Goal: Transaction & Acquisition: Purchase product/service

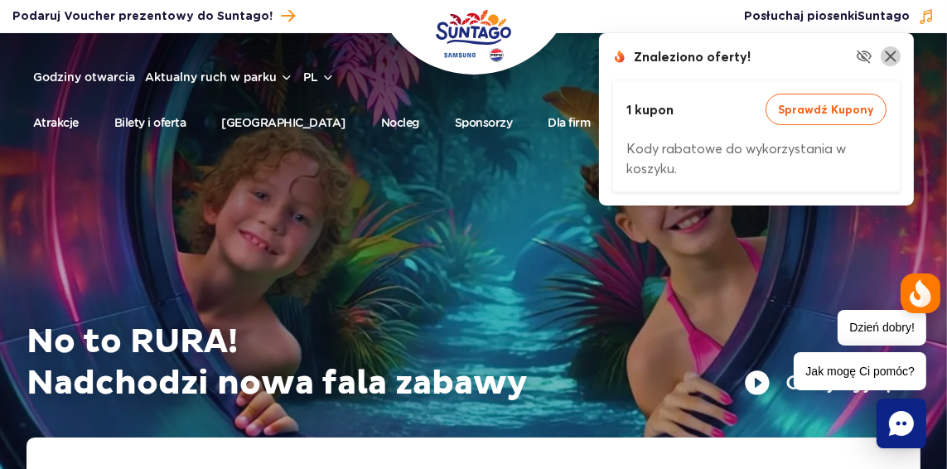
click at [900, 55] on img at bounding box center [890, 56] width 20 height 20
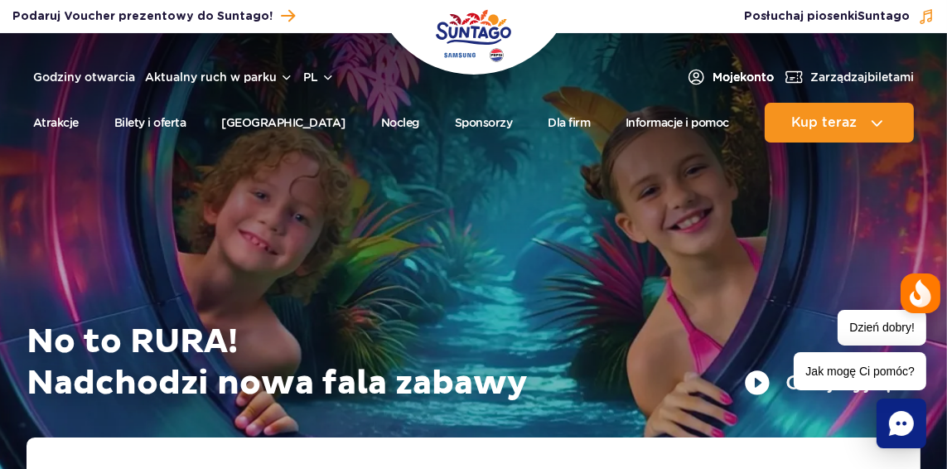
click at [728, 82] on span "Moje konto" at bounding box center [742, 77] width 61 height 17
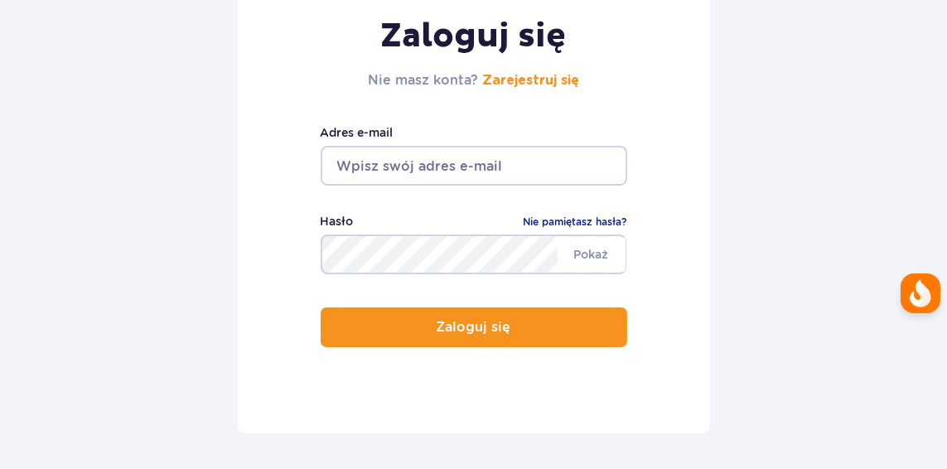
scroll to position [246, 0]
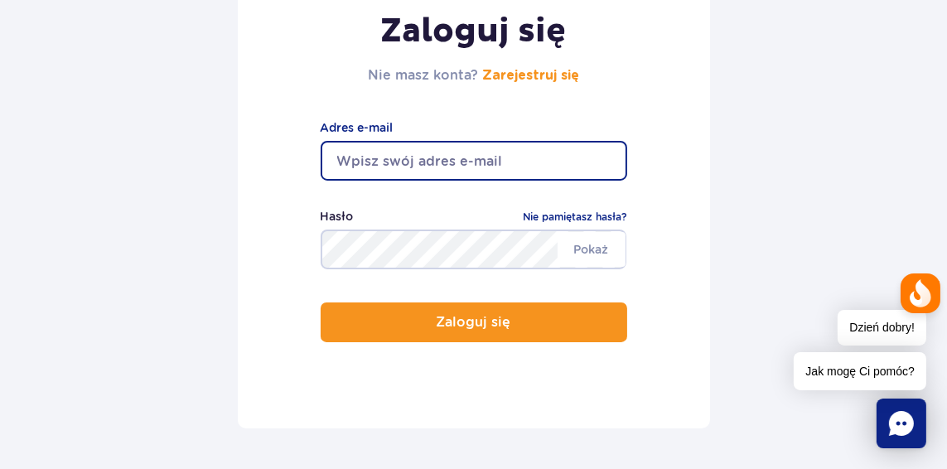
click at [480, 141] on input "email" at bounding box center [474, 161] width 306 height 40
type input "nieszporekn@gmail.com"
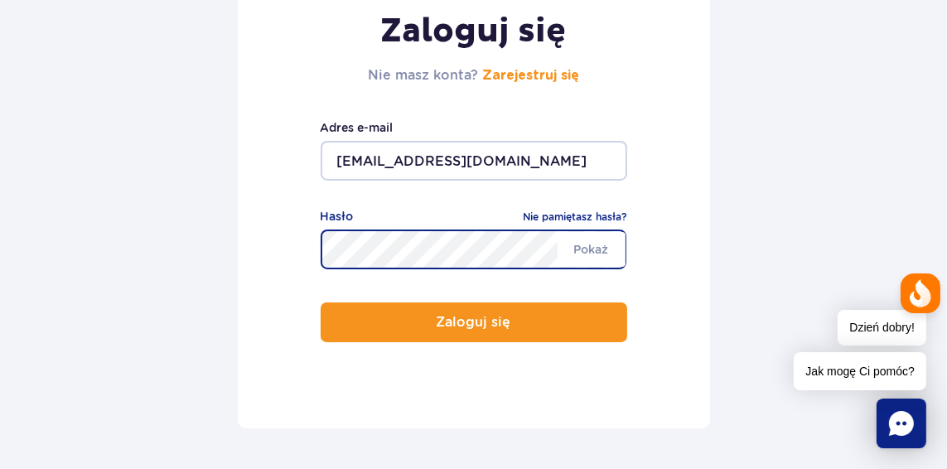
click at [321, 302] on button "Zaloguj się" at bounding box center [474, 322] width 306 height 40
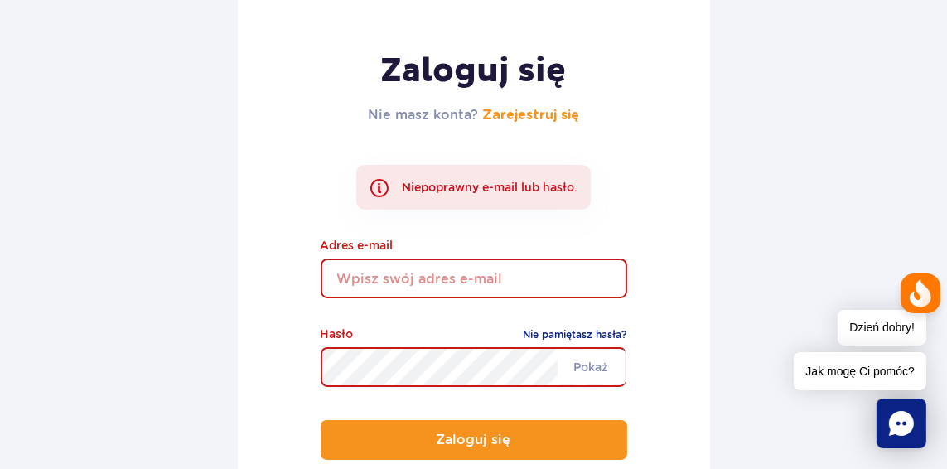
scroll to position [210, 0]
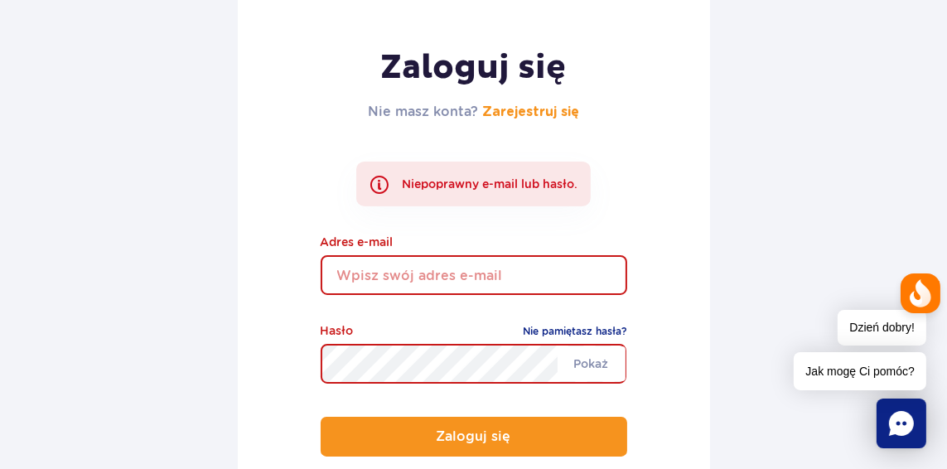
click at [396, 277] on input "email" at bounding box center [474, 275] width 306 height 40
type input "nieszporekn@gmail.com"
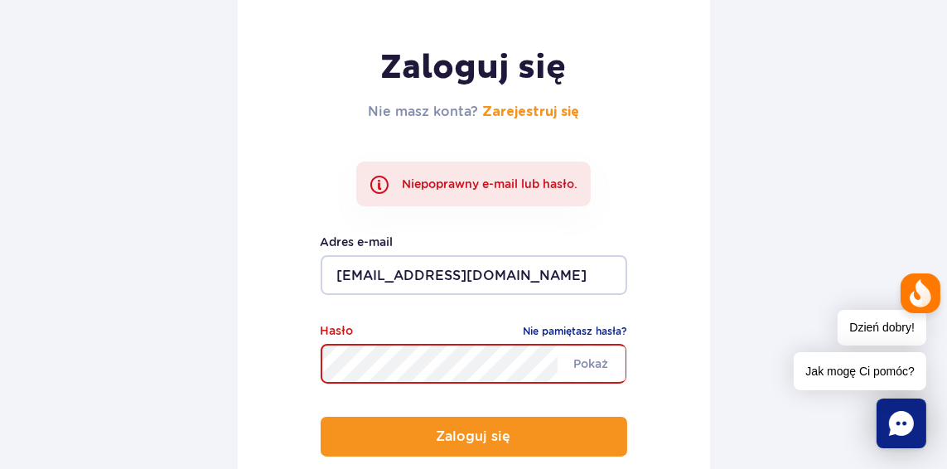
click at [321, 417] on button "Zaloguj się" at bounding box center [474, 437] width 306 height 40
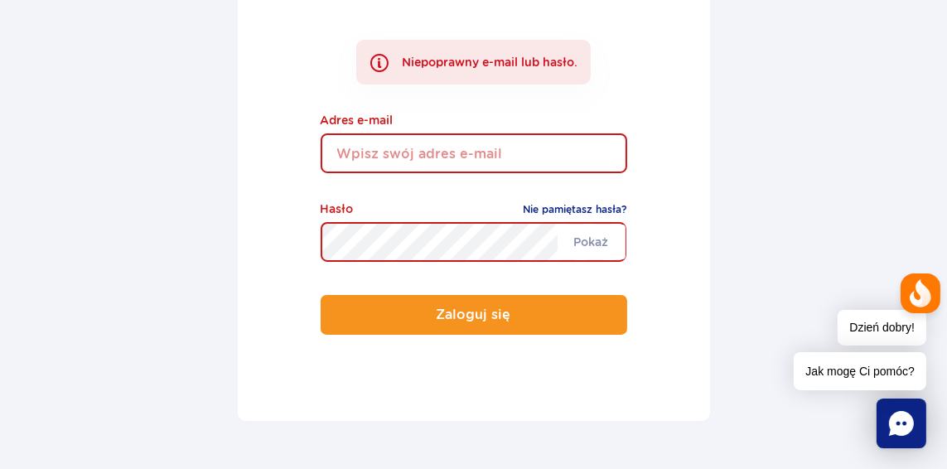
scroll to position [243, 0]
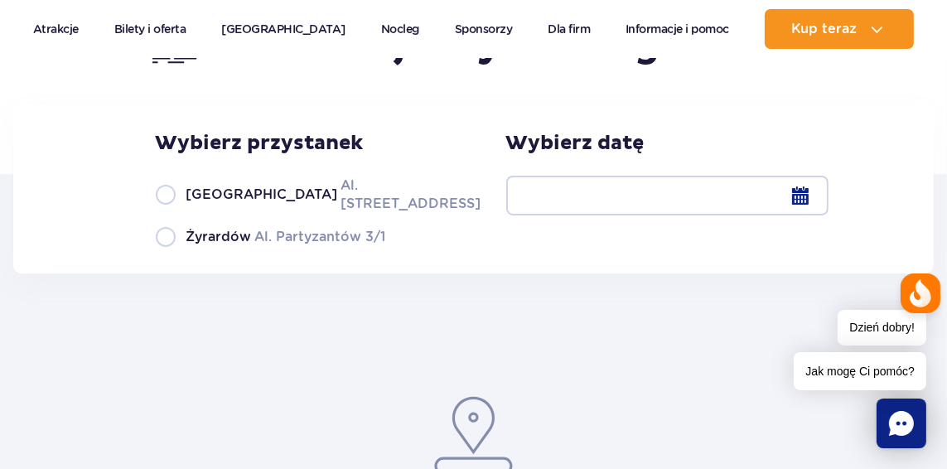
click at [229, 248] on div "Wybierz przystanek Warszawa Al. Jerozolimskie 56 Żyrardów Al. Partyzantów 3/1 W…" at bounding box center [473, 188] width 920 height 169
click at [231, 245] on span "Żyrardów" at bounding box center [218, 237] width 65 height 18
click at [174, 245] on input "Żyrardów Al. Partyzantów 3/1" at bounding box center [165, 245] width 18 height 3
radio input "true"
click at [608, 204] on div at bounding box center [667, 196] width 322 height 40
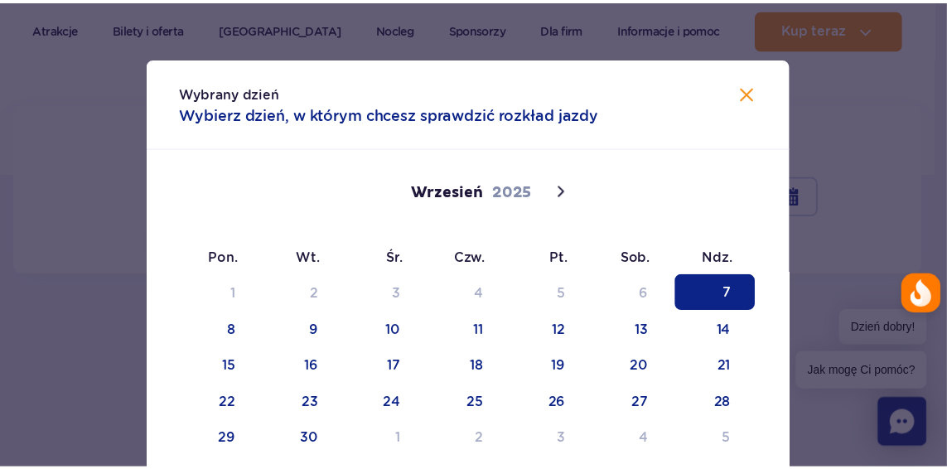
scroll to position [110, 0]
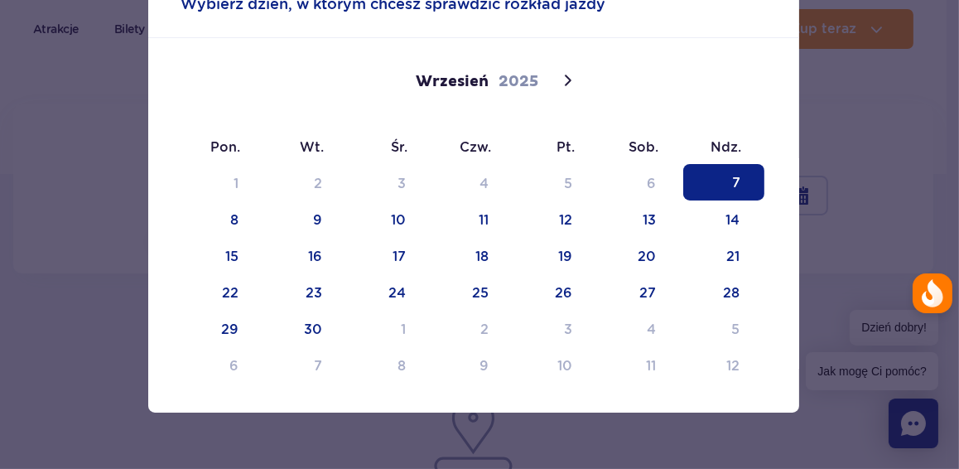
click at [728, 166] on span "7" at bounding box center [723, 182] width 81 height 36
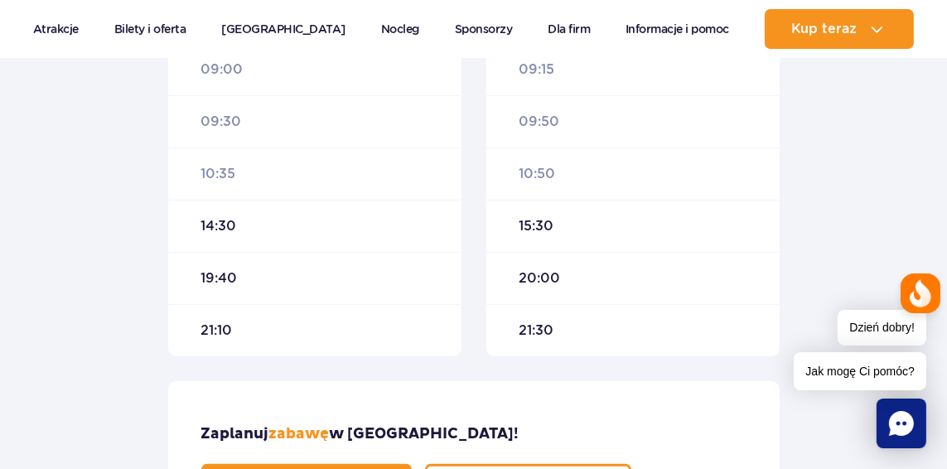
scroll to position [676, 0]
click at [216, 224] on span "14:30" at bounding box center [219, 227] width 36 height 18
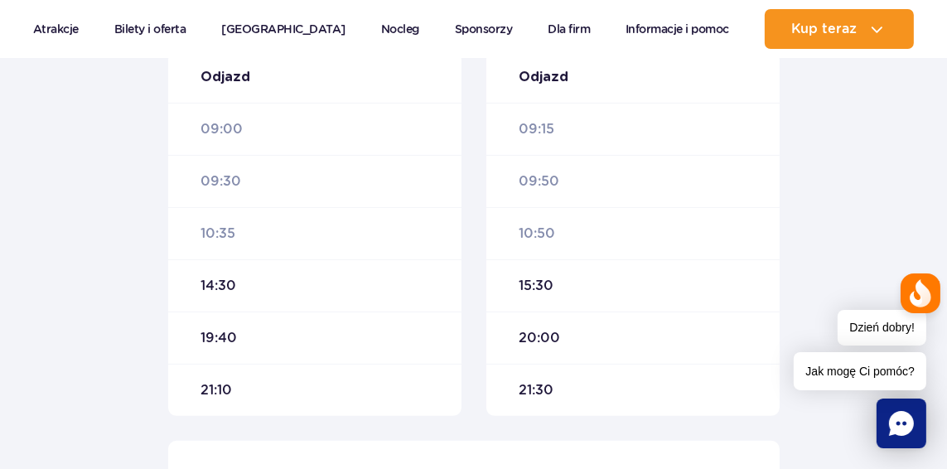
scroll to position [618, 0]
click at [222, 287] on span "14:30" at bounding box center [219, 285] width 36 height 18
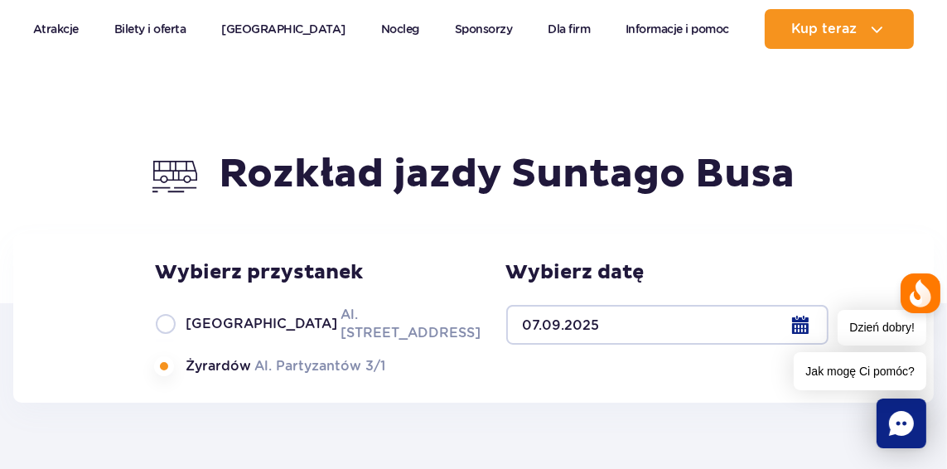
scroll to position [84, 0]
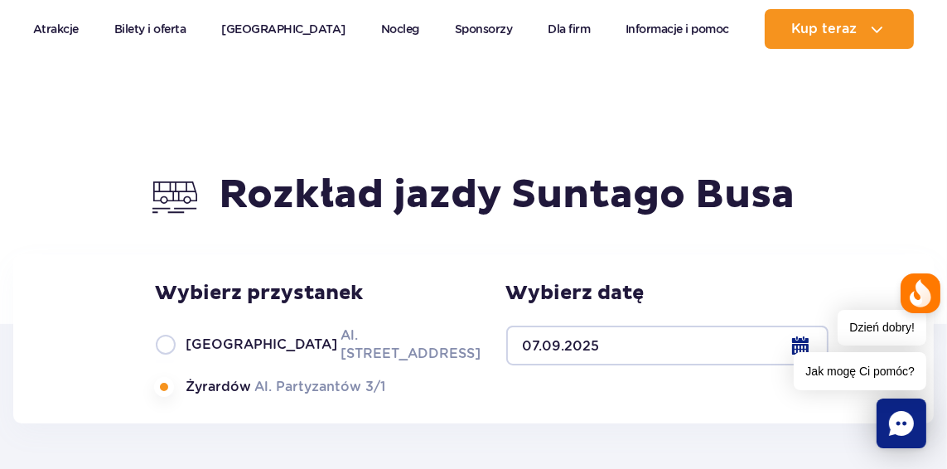
click at [202, 342] on label "Warszawa Al. Jerozolimskie 56" at bounding box center [309, 344] width 306 height 37
click at [174, 359] on input "Warszawa Al. Jerozolimskie 56" at bounding box center [165, 360] width 18 height 3
radio input "true"
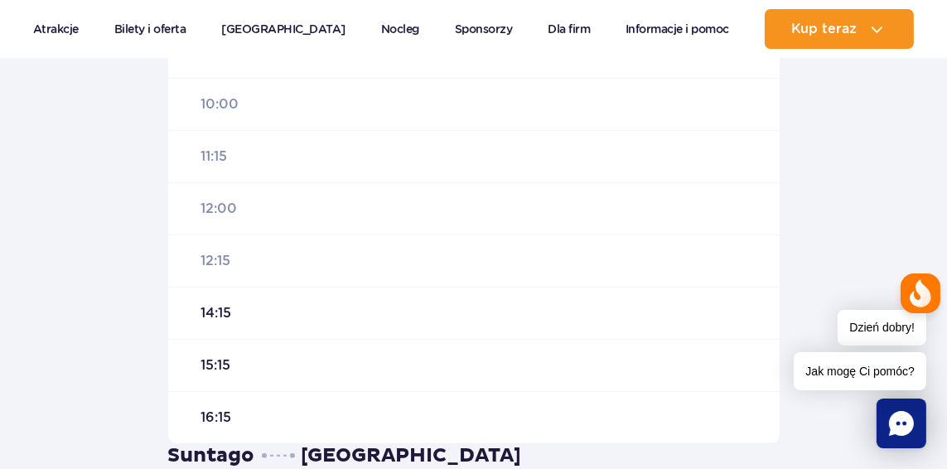
scroll to position [747, 0]
click at [215, 408] on span "16:15" at bounding box center [216, 417] width 31 height 18
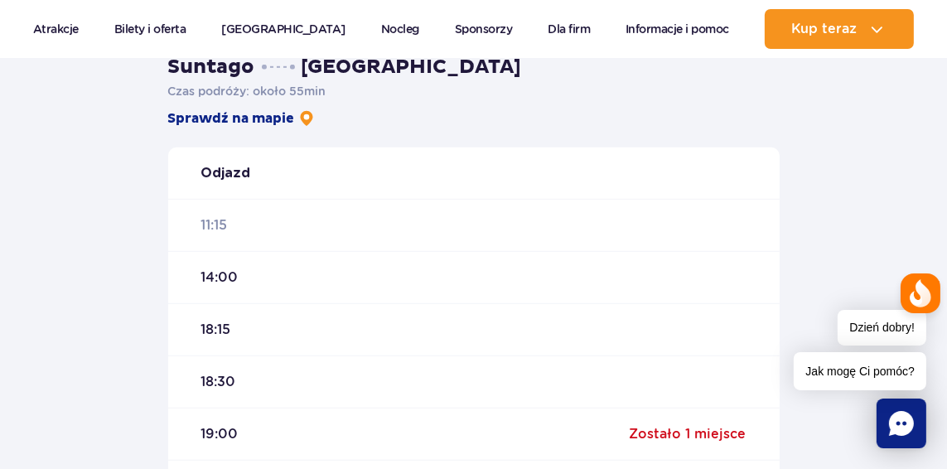
scroll to position [1133, 0]
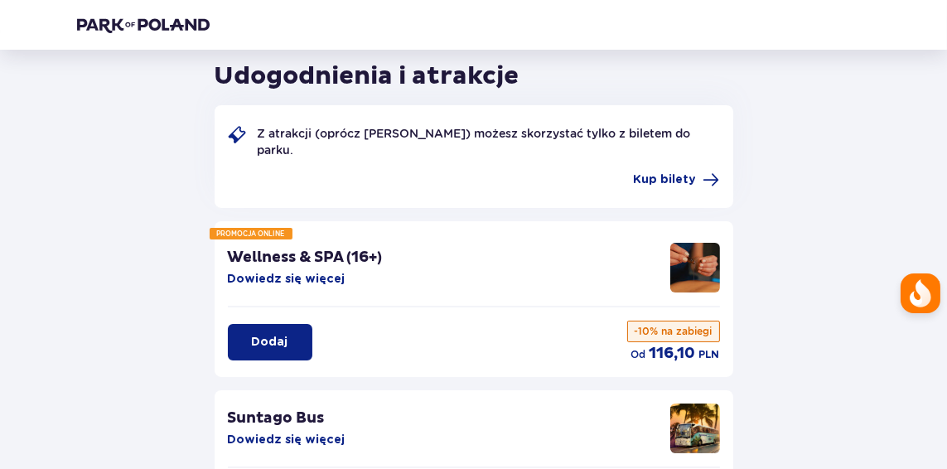
scroll to position [19, 0]
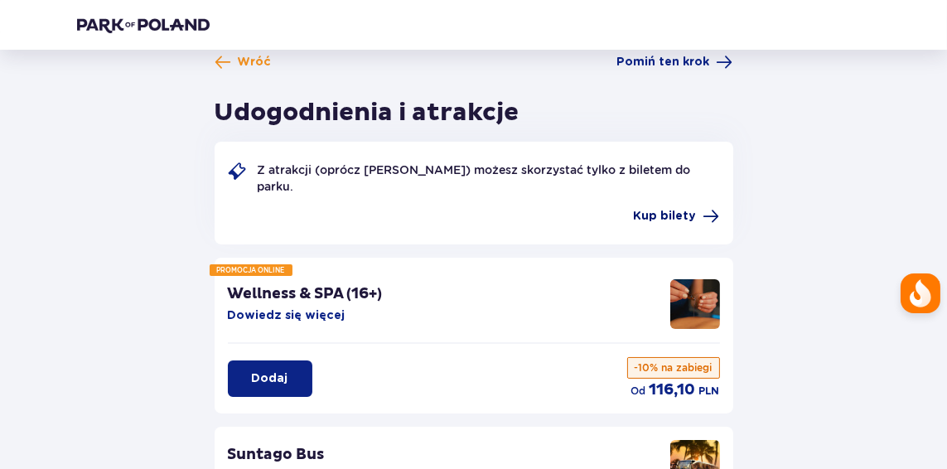
click at [682, 209] on span "Kup bilety" at bounding box center [665, 216] width 63 height 17
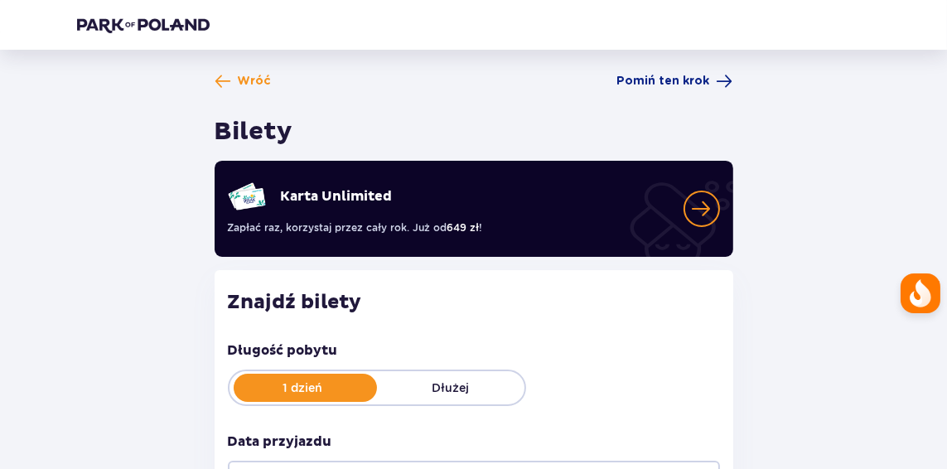
scroll to position [223, 0]
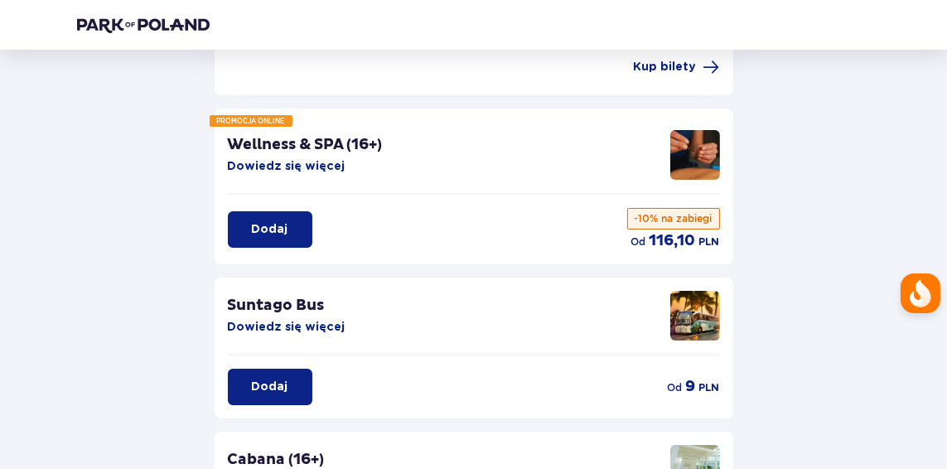
scroll to position [161, 0]
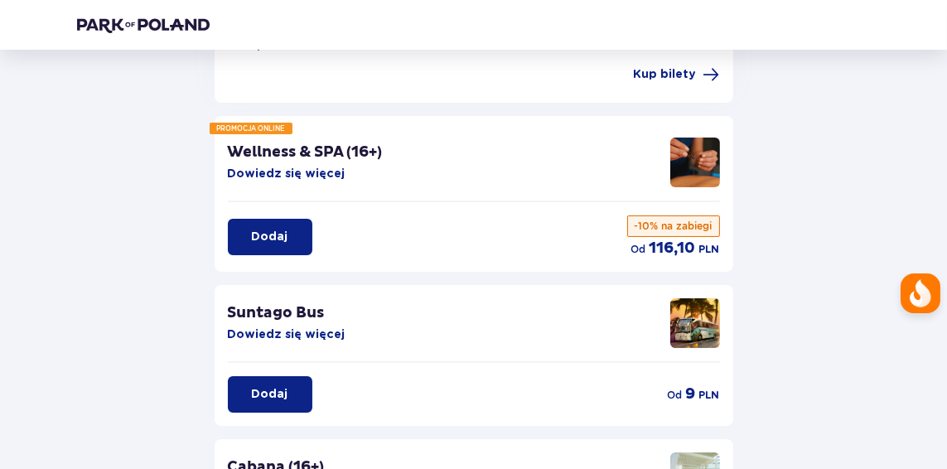
click at [225, 374] on div "Suntago Bus Dowiedz się więcej Dodaj od 9 PLN" at bounding box center [474, 355] width 519 height 141
click at [248, 376] on button "Dodaj" at bounding box center [270, 394] width 84 height 36
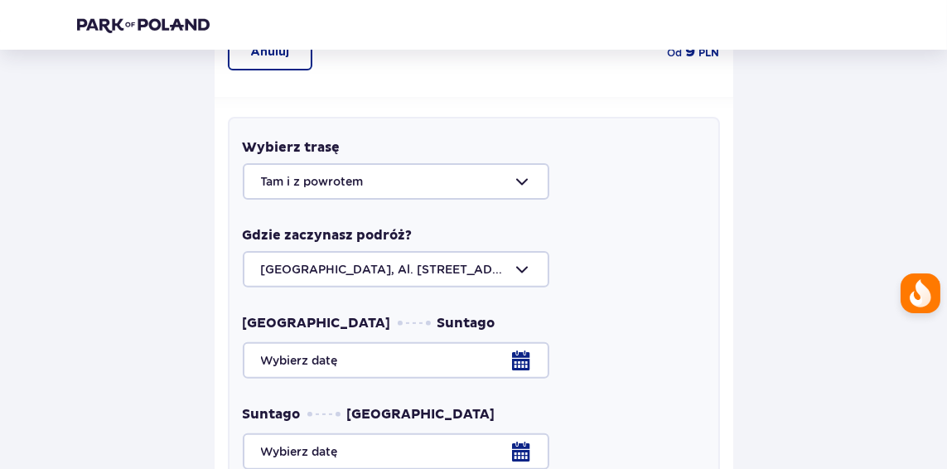
scroll to position [542, 0]
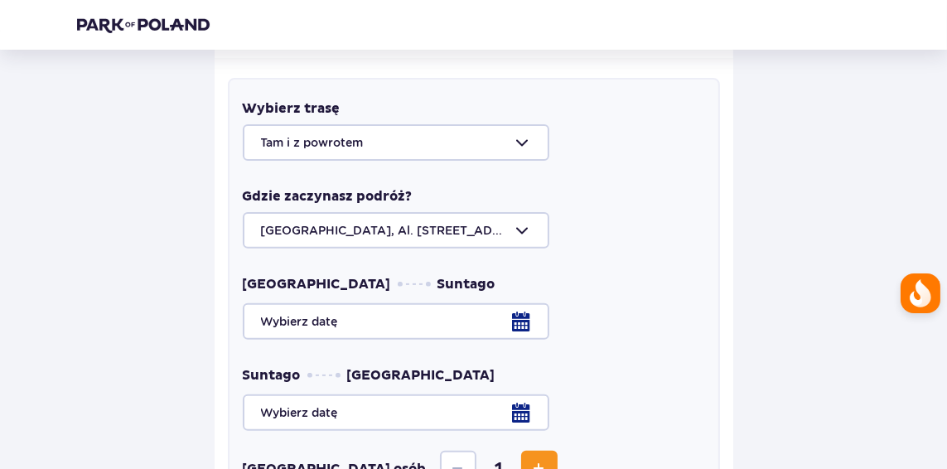
click at [505, 307] on div at bounding box center [474, 321] width 462 height 36
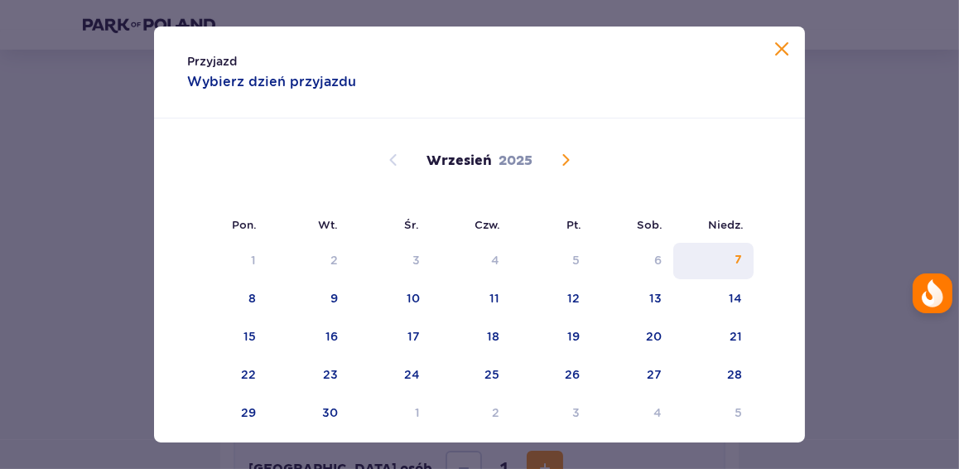
click at [740, 258] on div "7" at bounding box center [713, 261] width 80 height 36
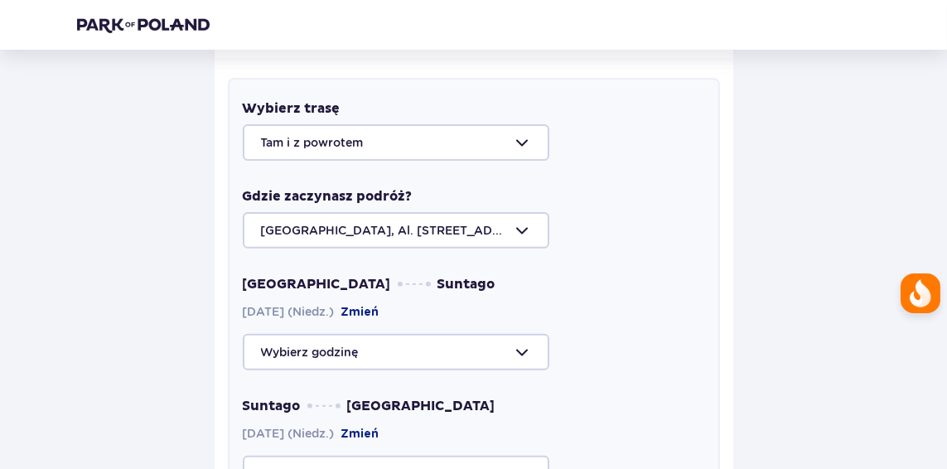
click at [427, 124] on div at bounding box center [474, 142] width 462 height 36
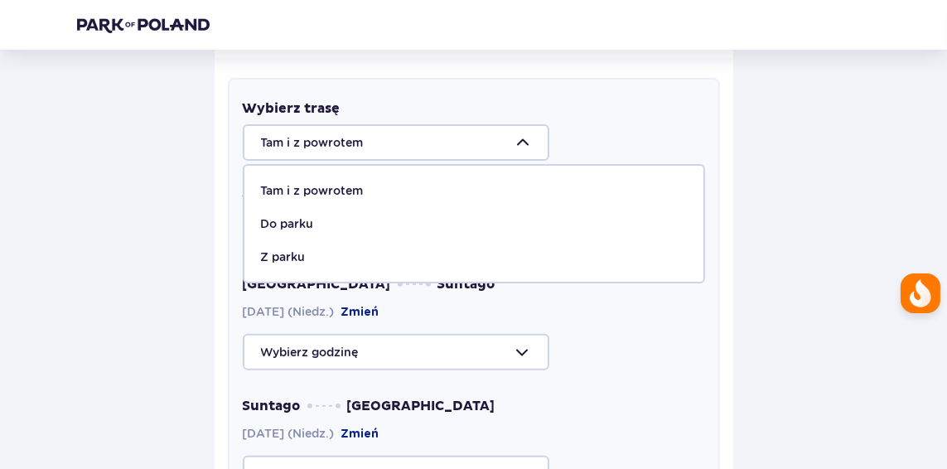
click at [292, 215] on p "Do parku" at bounding box center [287, 223] width 53 height 17
type input "Do parku"
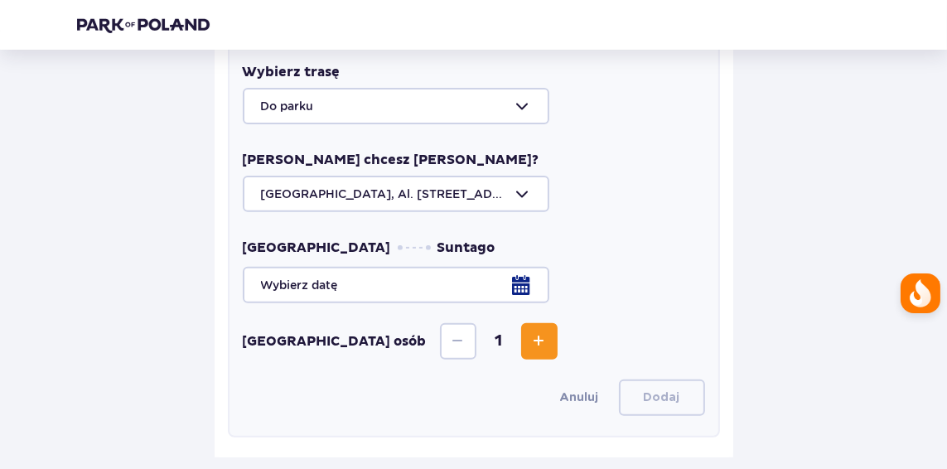
scroll to position [615, 0]
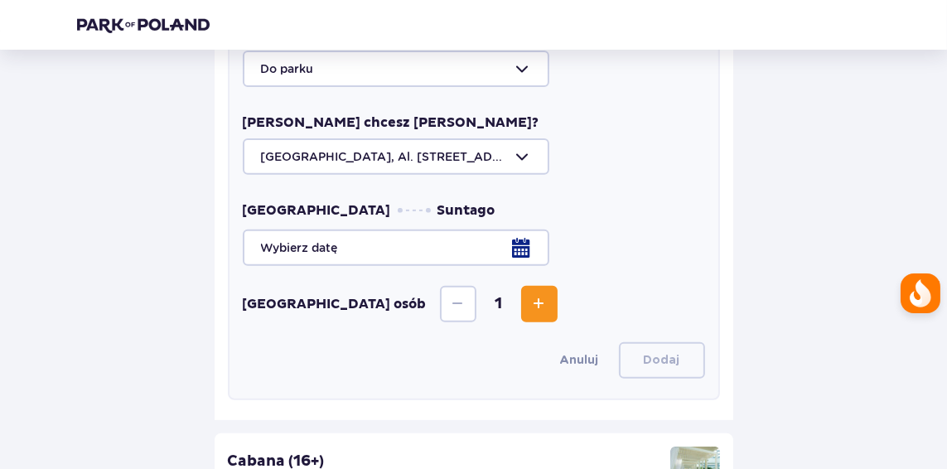
click at [528, 229] on div at bounding box center [474, 247] width 462 height 36
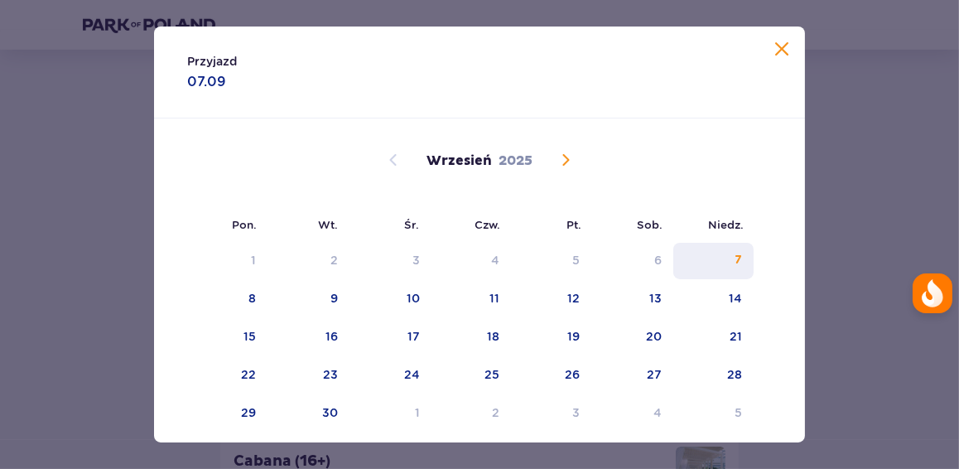
click at [705, 275] on div "7" at bounding box center [713, 261] width 80 height 36
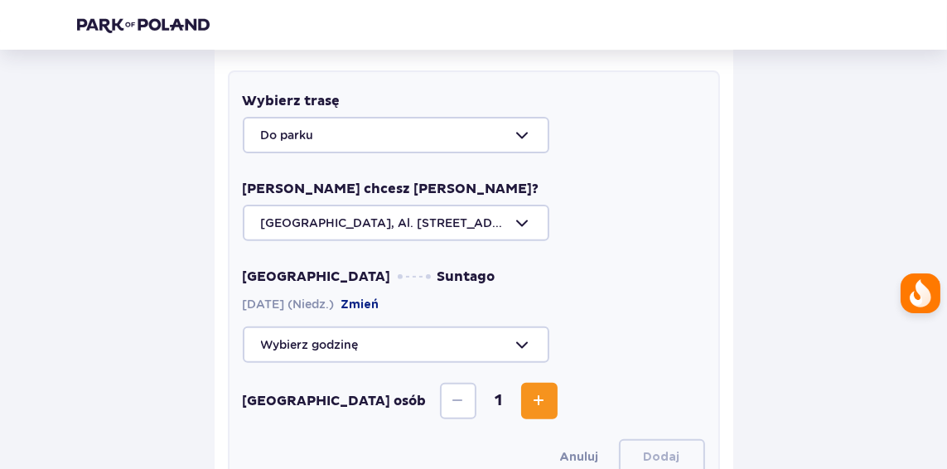
scroll to position [551, 0]
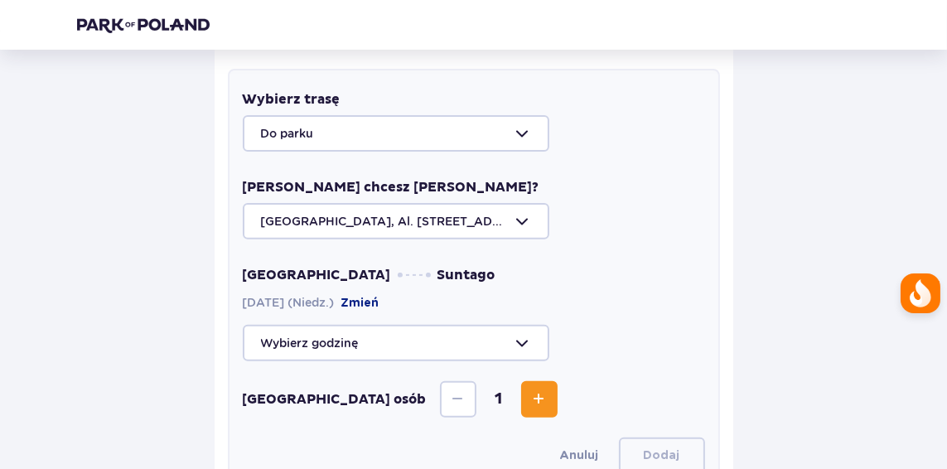
click at [514, 325] on div at bounding box center [474, 343] width 462 height 36
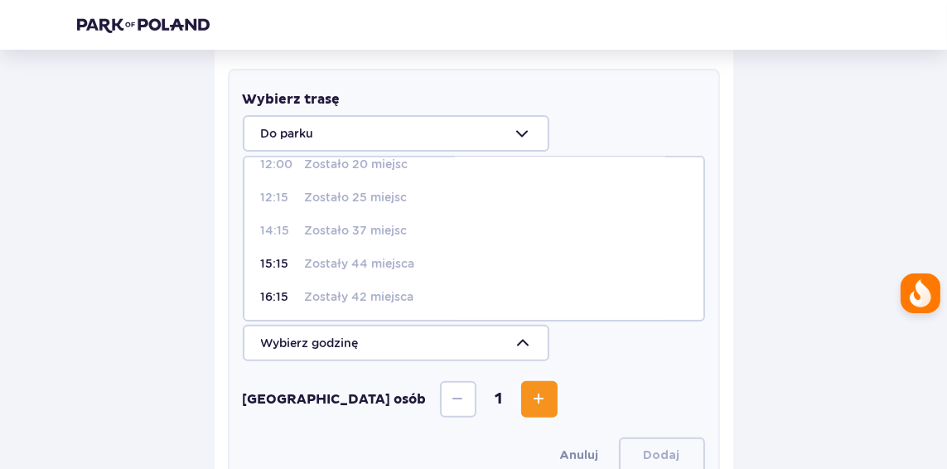
scroll to position [572, 0]
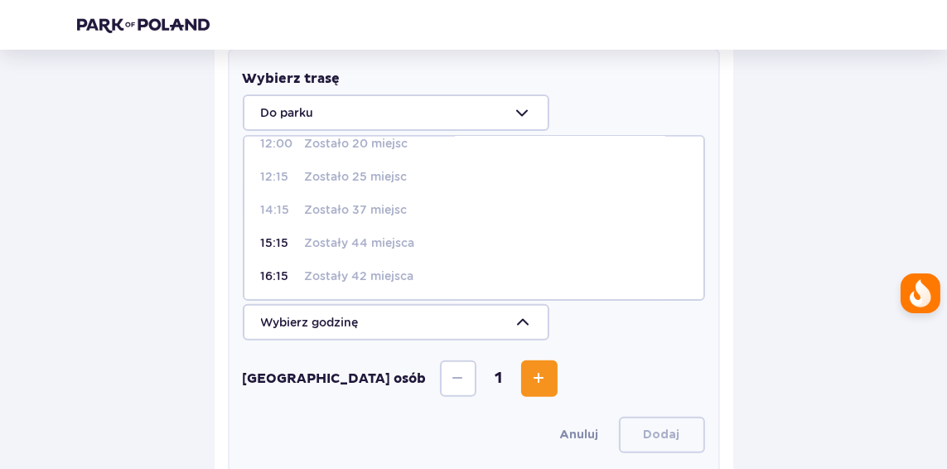
click at [331, 268] on p "Zostały 42 miejsca" at bounding box center [359, 276] width 109 height 17
type input "16:15"
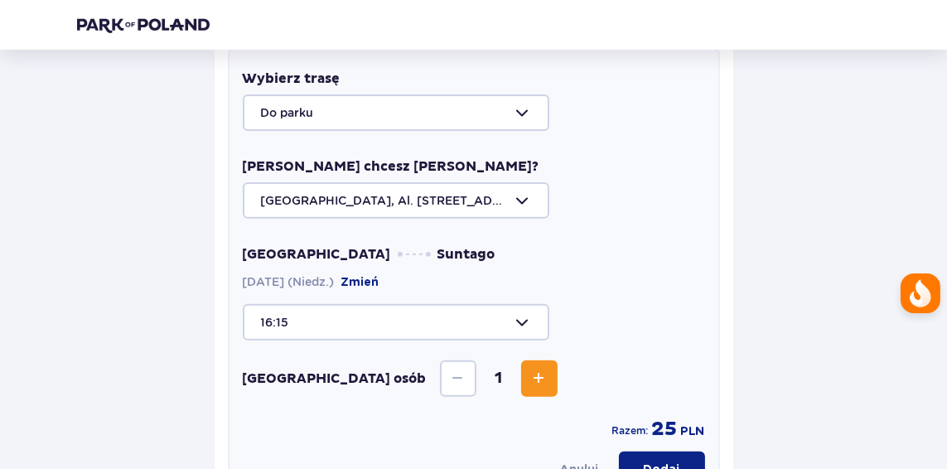
click at [529, 369] on span "Increase" at bounding box center [539, 379] width 20 height 20
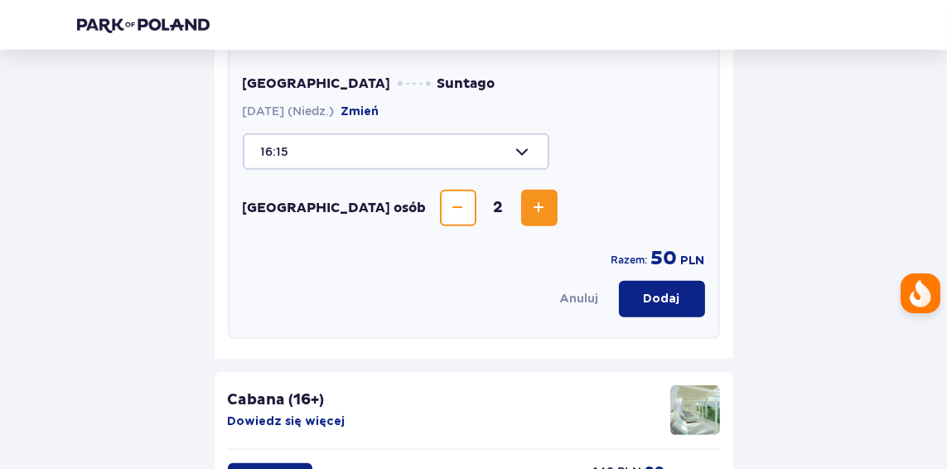
scroll to position [743, 0]
click at [663, 290] on p "Dodaj" at bounding box center [662, 298] width 36 height 17
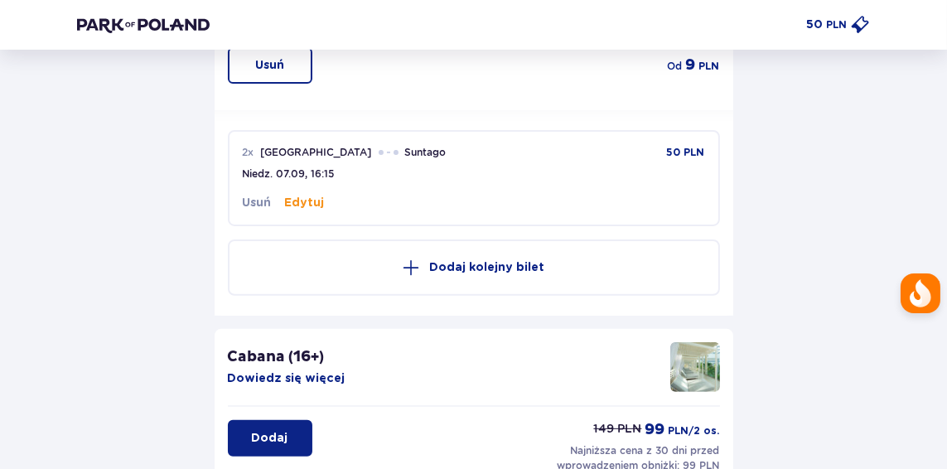
scroll to position [514, 0]
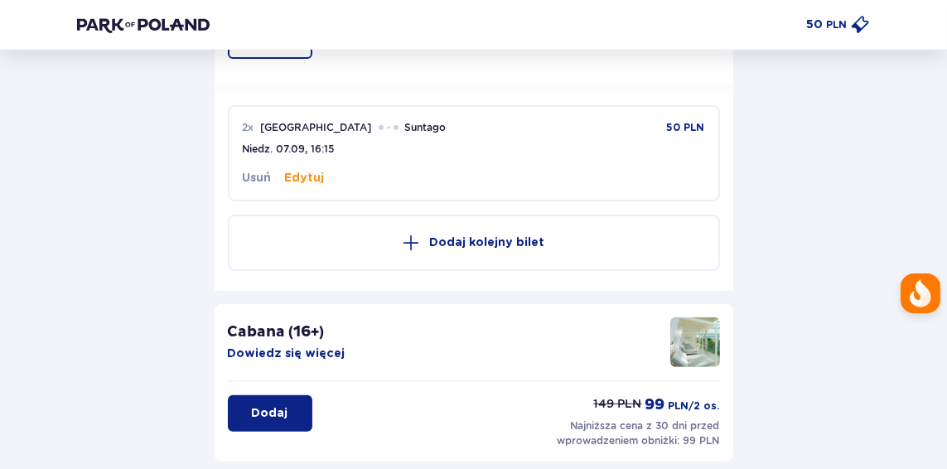
click at [286, 170] on button "Edytuj" at bounding box center [305, 178] width 40 height 17
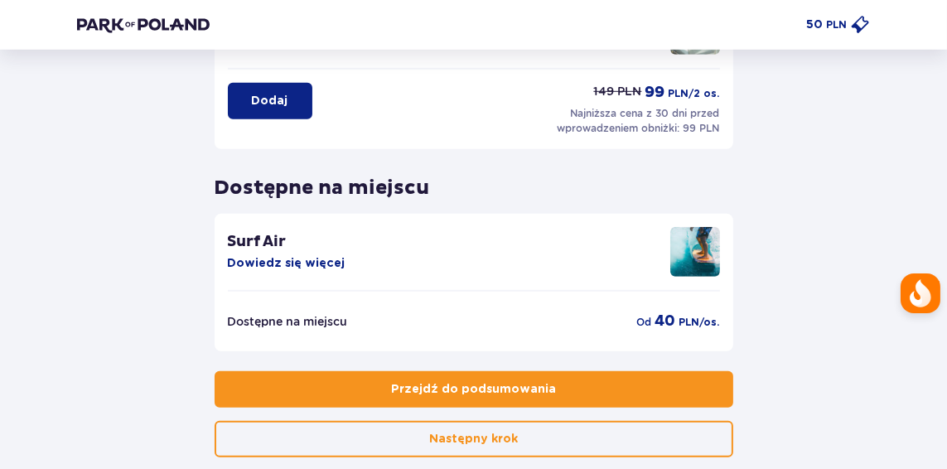
scroll to position [1192, 0]
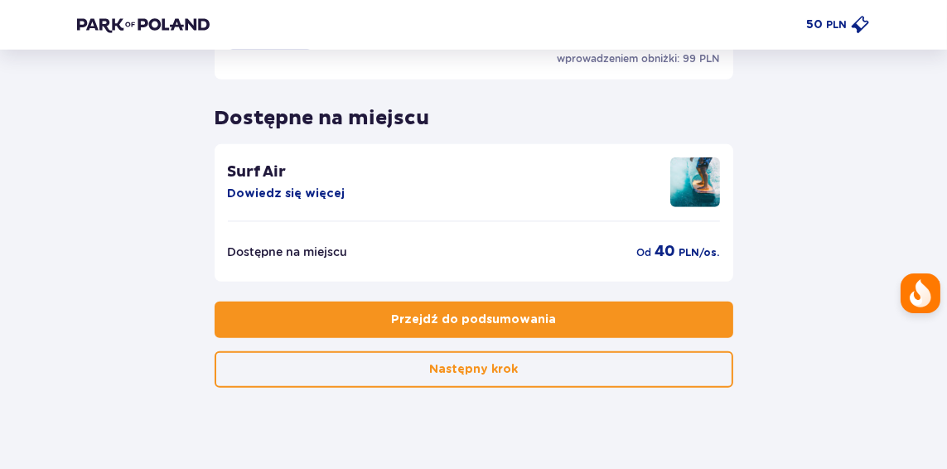
click at [482, 311] on p "Przejdź do podsumowania" at bounding box center [473, 319] width 165 height 17
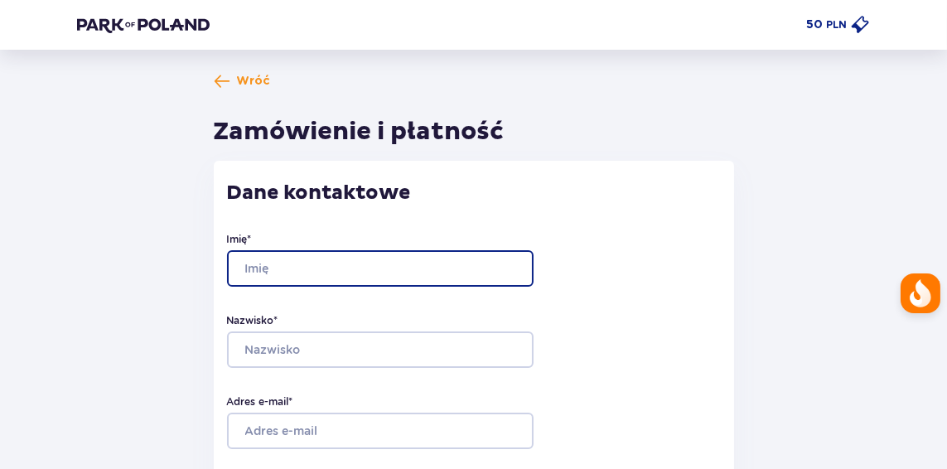
click at [296, 270] on input "Imię *" at bounding box center [380, 268] width 306 height 36
type input "Natalia"
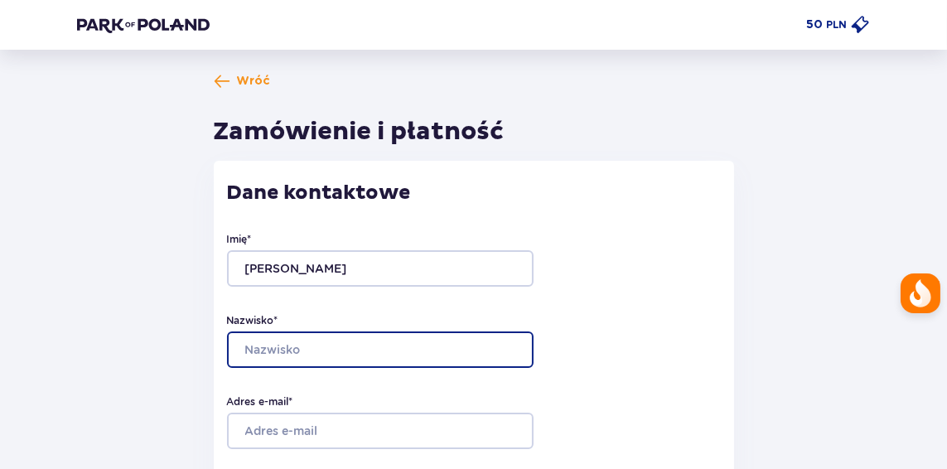
type input "Nieszporek"
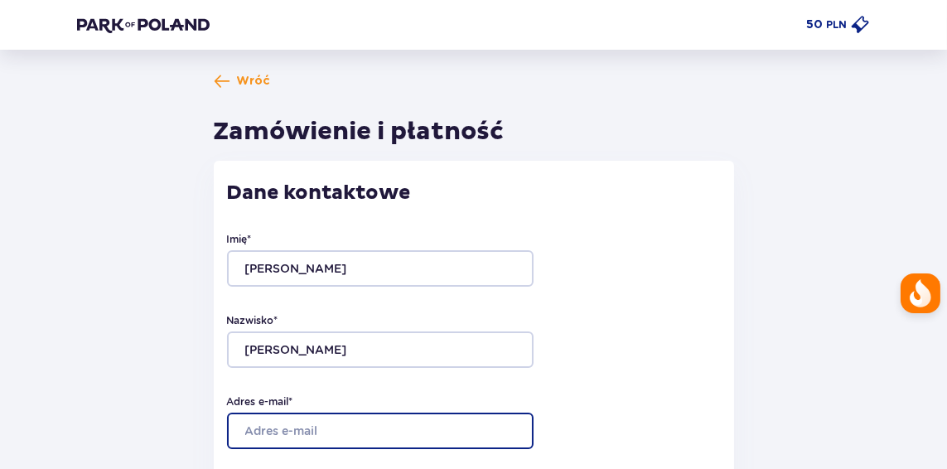
type input "[EMAIL_ADDRESS][DOMAIN_NAME]"
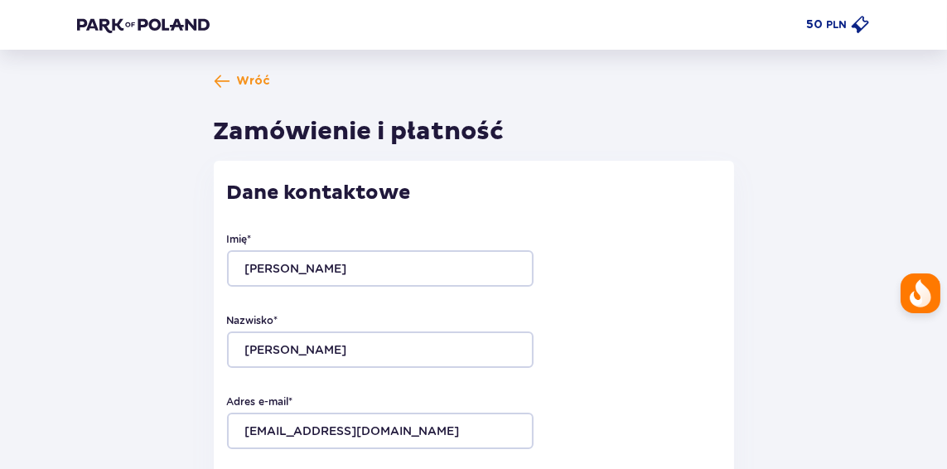
type input "[EMAIL_ADDRESS][DOMAIN_NAME]"
type input "532568725"
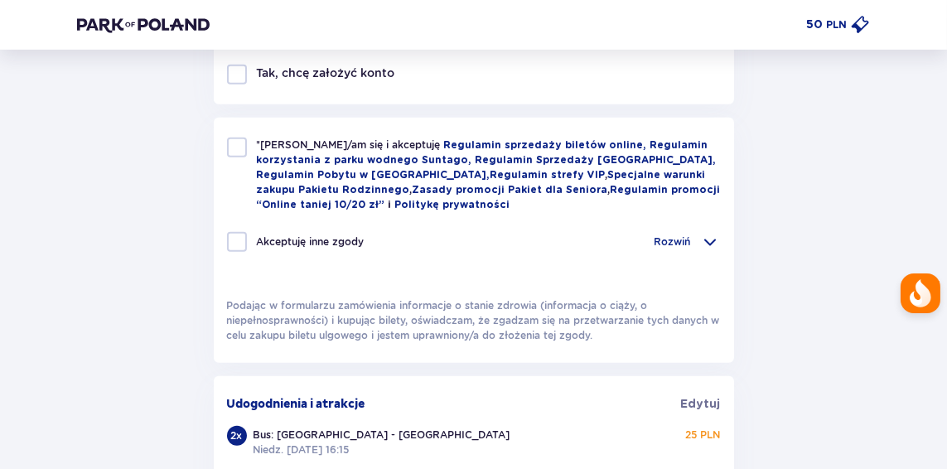
scroll to position [774, 0]
click at [248, 149] on div "*Zapoznałem/am się i akceptuję Regulamin sprzedaży biletów online, Regulamin ko…" at bounding box center [474, 174] width 494 height 75
checkbox input "true"
click at [246, 234] on div at bounding box center [237, 241] width 20 height 20
checkbox input "true"
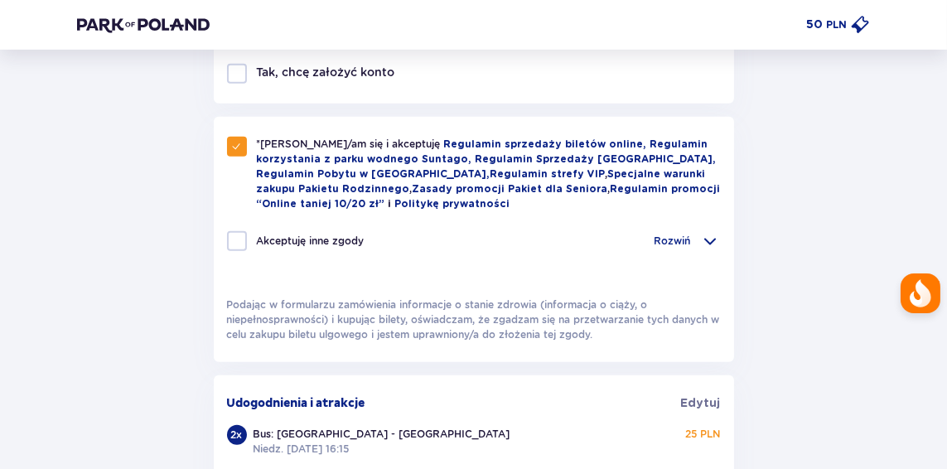
checkbox input "true"
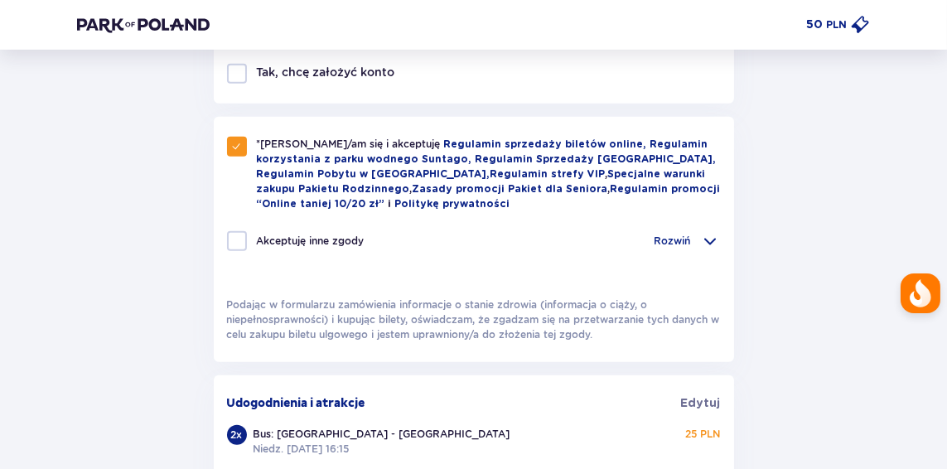
checkbox input "true"
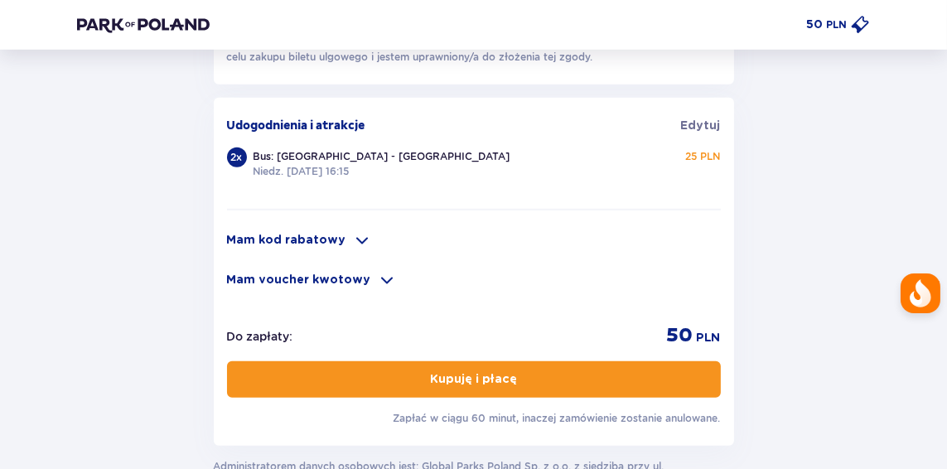
scroll to position [1055, 0]
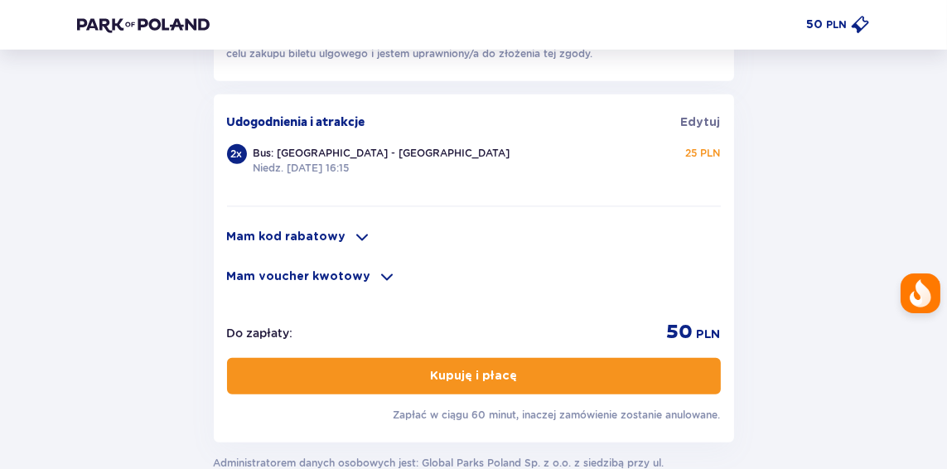
click at [319, 386] on button "Kupuję i płacę" at bounding box center [474, 376] width 494 height 36
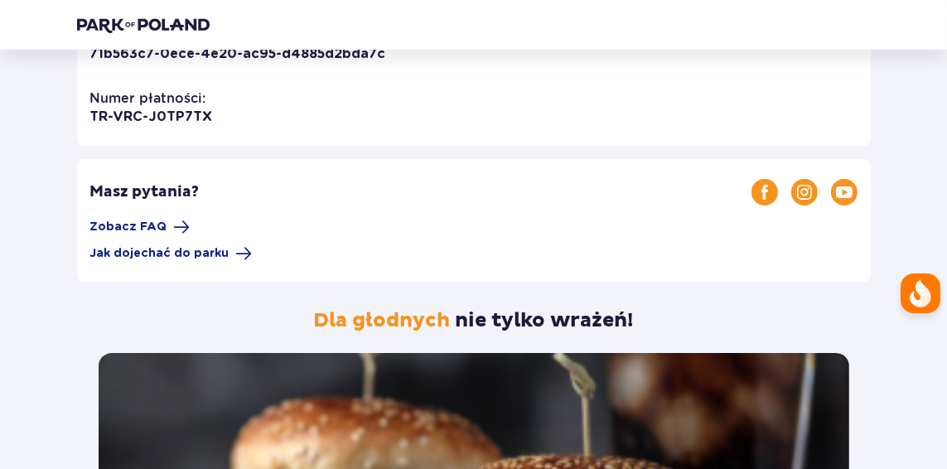
scroll to position [378, 0]
